Goal: Task Accomplishment & Management: Use online tool/utility

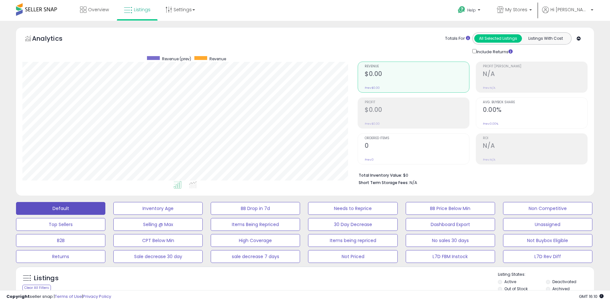
select select "**"
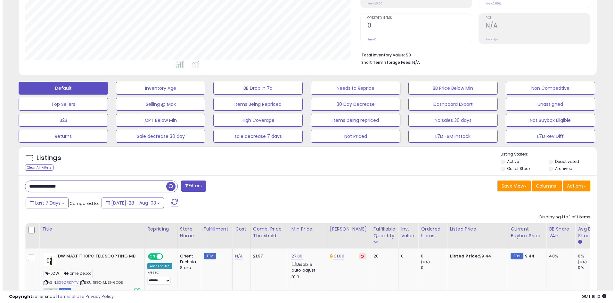
scroll to position [131, 335]
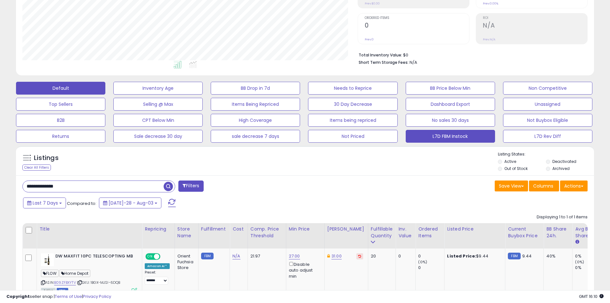
click at [203, 94] on button "L7D FBM Instock" at bounding box center [157, 88] width 89 height 13
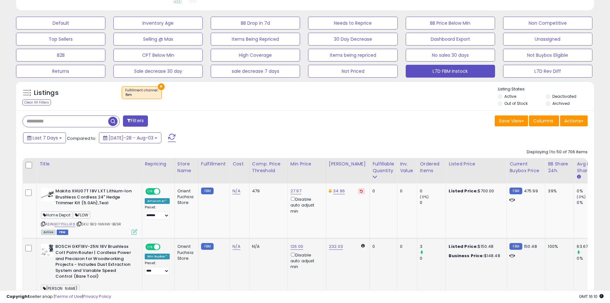
scroll to position [256, 0]
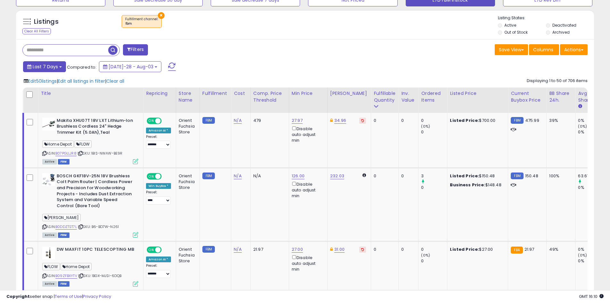
click at [57, 65] on span "Last 7 Days" at bounding box center [45, 66] width 25 height 6
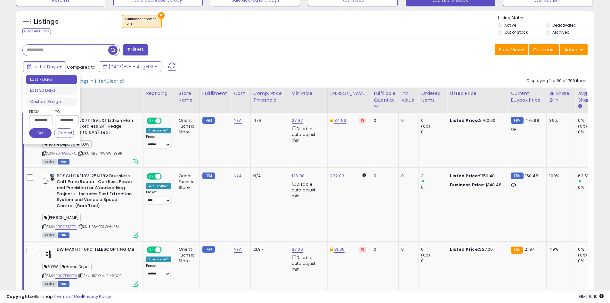
click at [46, 123] on input "**********" at bounding box center [41, 120] width 24 height 10
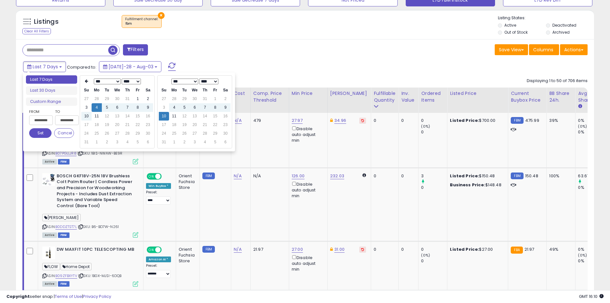
type input "**********"
click at [205, 107] on td "7" at bounding box center [205, 107] width 10 height 9
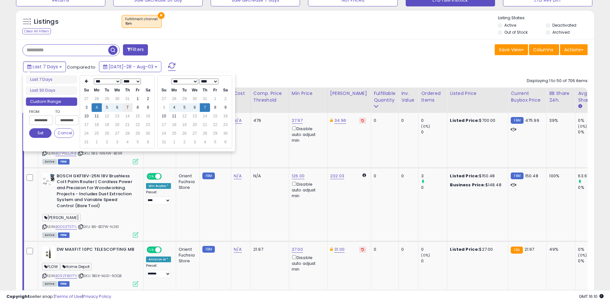
click at [126, 108] on td "7" at bounding box center [127, 107] width 10 height 9
type input "**********"
click at [164, 115] on td "10" at bounding box center [164, 116] width 10 height 9
click at [34, 134] on button "Set" at bounding box center [40, 133] width 22 height 10
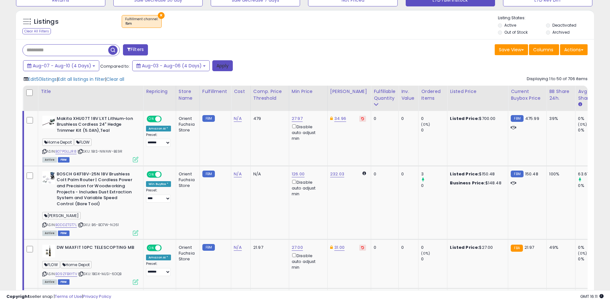
click at [228, 65] on button "Apply" at bounding box center [222, 65] width 20 height 11
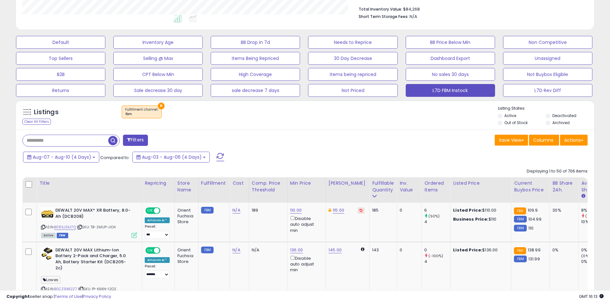
scroll to position [223, 0]
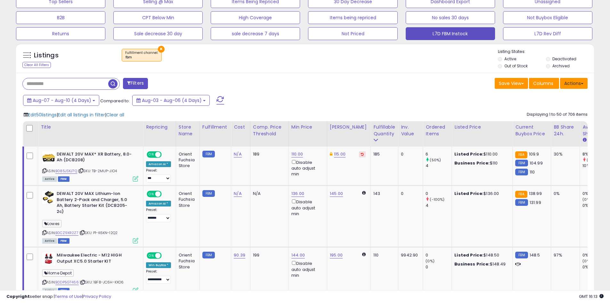
click at [580, 81] on button "Actions" at bounding box center [574, 83] width 28 height 11
click at [540, 121] on link "Export All Columns" at bounding box center [548, 124] width 70 height 10
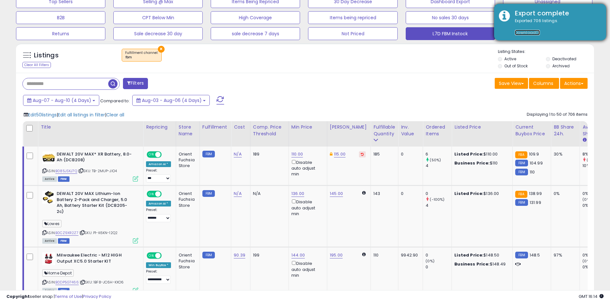
click at [526, 31] on link "Download" at bounding box center [527, 32] width 25 height 5
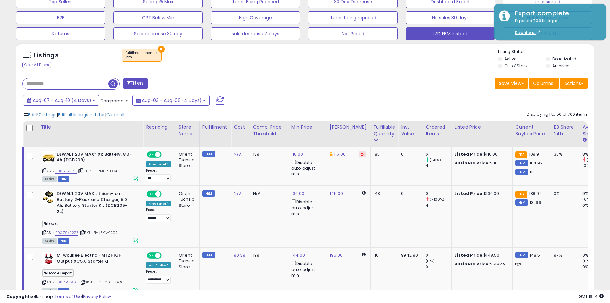
scroll to position [0, 0]
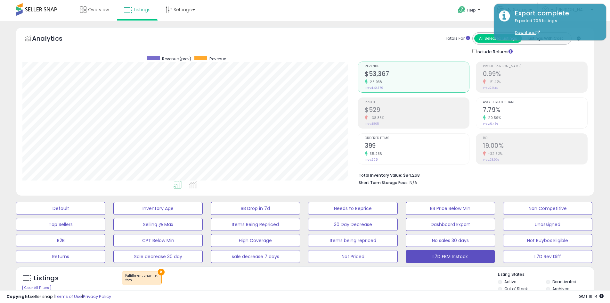
drag, startPoint x: 413, startPoint y: 28, endPoint x: 426, endPoint y: 23, distance: 14.4
click at [413, 28] on div "Analytics Totals For All Selected Listings Listings With Cost Include Returns" at bounding box center [305, 111] width 578 height 168
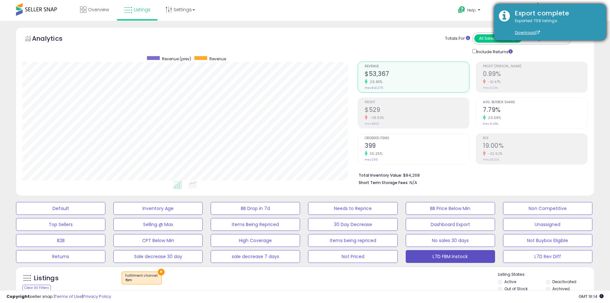
click at [534, 29] on div "Exported 706 listings. Download" at bounding box center [555, 27] width 91 height 18
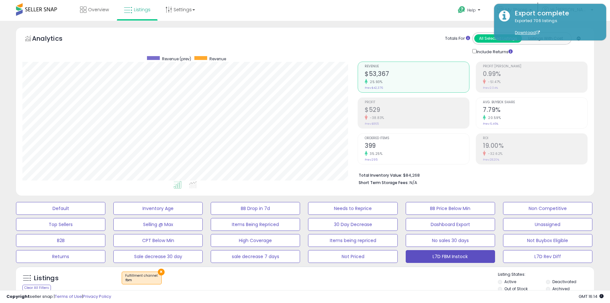
click at [458, 16] on div "Help Contact Support Search Knowledge Hub Request a Feature My Stores" at bounding box center [500, 13] width 202 height 27
click at [487, 5] on link "Help" at bounding box center [470, 11] width 34 height 20
click at [489, 1] on li "Help Contact Support Search Knowledge Hub Request a Feature" at bounding box center [469, 11] width 38 height 21
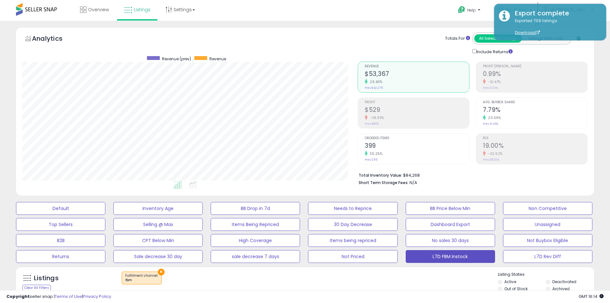
click at [515, 0] on link "My Stores" at bounding box center [514, 10] width 45 height 21
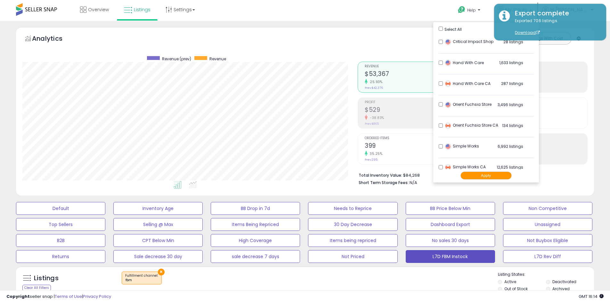
click at [453, 28] on div "Select All" at bounding box center [486, 28] width 95 height 7
click at [475, 173] on button "Apply" at bounding box center [485, 175] width 51 height 8
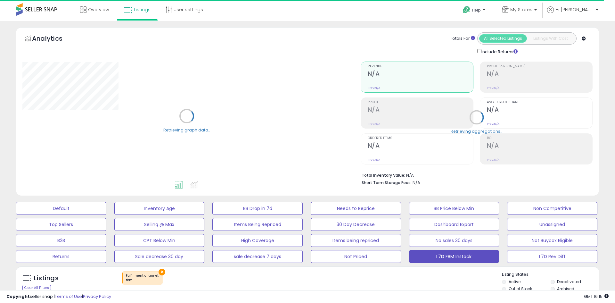
select select "**"
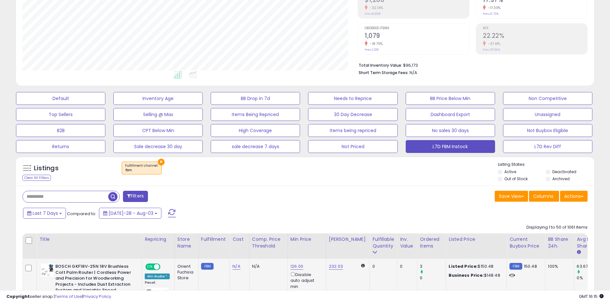
scroll to position [192, 0]
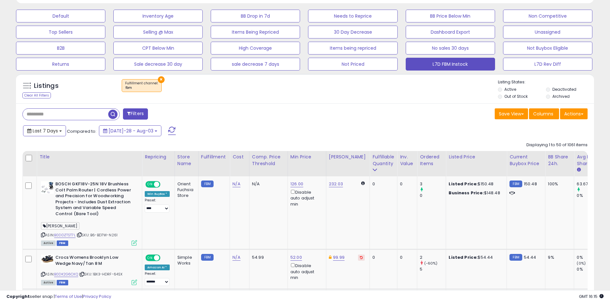
click at [41, 133] on span "Last 7 Days" at bounding box center [45, 130] width 25 height 6
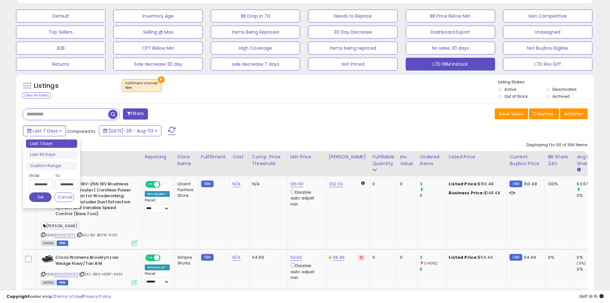
click at [49, 183] on input "**********" at bounding box center [41, 184] width 24 height 10
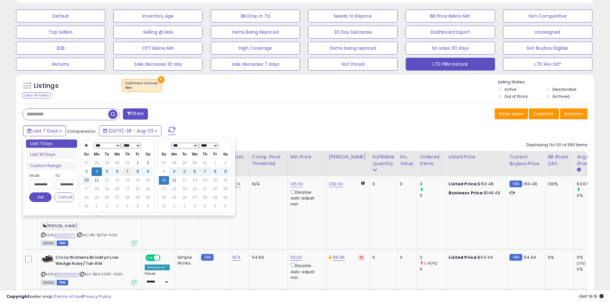
click at [126, 171] on td "7" at bounding box center [127, 171] width 10 height 9
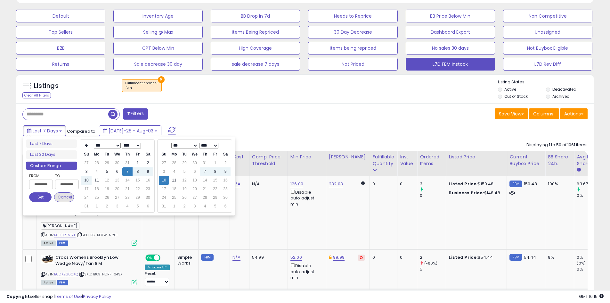
type input "**********"
click at [42, 197] on button "Set" at bounding box center [40, 197] width 22 height 10
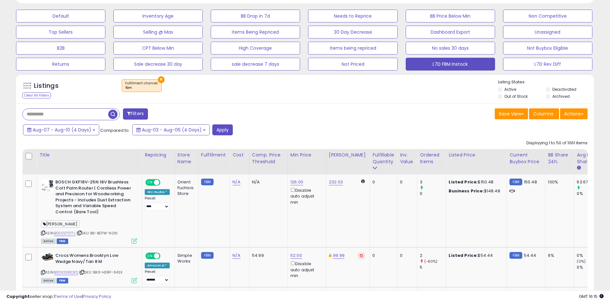
click at [232, 127] on div "Aug-07 - Aug-10 (4 Days) Compared to: Aug-03 - Aug-06 (4 Days) Apply" at bounding box center [233, 130] width 424 height 12
click at [216, 130] on button "Apply" at bounding box center [222, 129] width 20 height 11
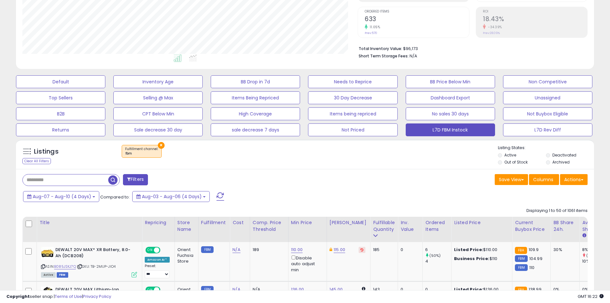
scroll to position [0, 0]
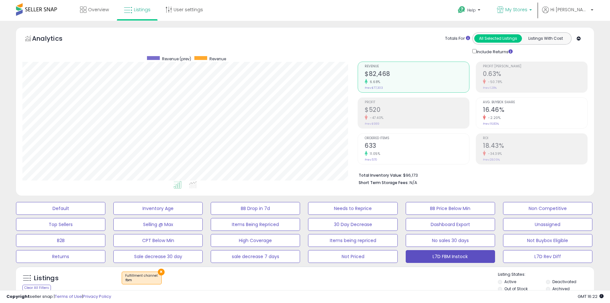
click at [532, 9] on p "My Stores" at bounding box center [514, 10] width 35 height 8
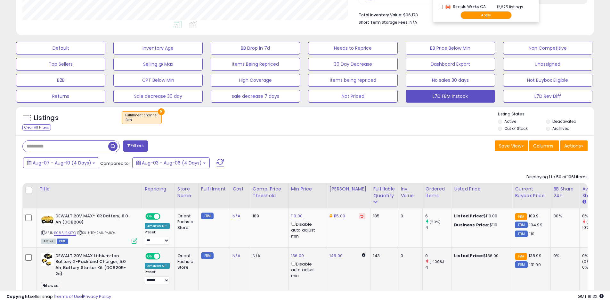
scroll to position [288, 0]
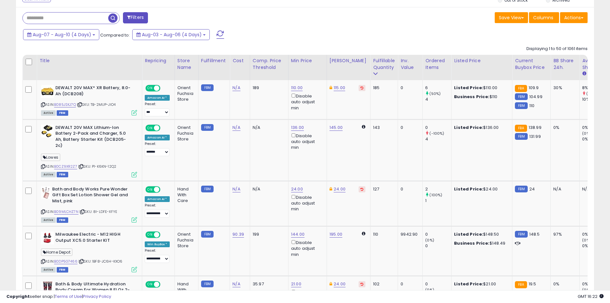
click at [311, 36] on div "Aug-07 - Aug-10 (4 Days) Compared to: Aug-03 - Aug-06 (4 Days)" at bounding box center [233, 35] width 424 height 14
click at [31, 65] on div at bounding box center [29, 62] width 9 height 10
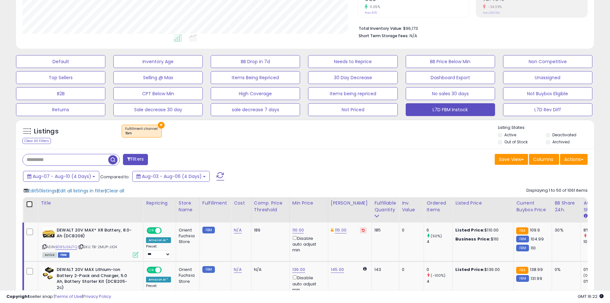
scroll to position [192, 0]
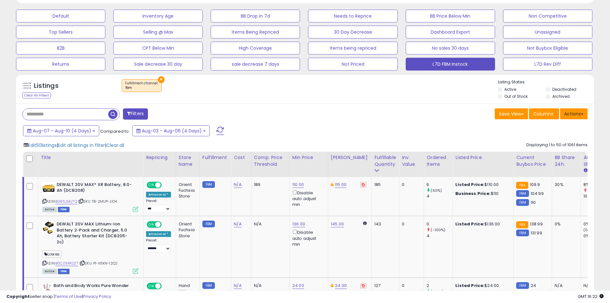
click at [573, 110] on button "Actions" at bounding box center [574, 113] width 28 height 11
click at [536, 155] on link "Export All Columns" at bounding box center [548, 155] width 70 height 10
